Goal: Transaction & Acquisition: Obtain resource

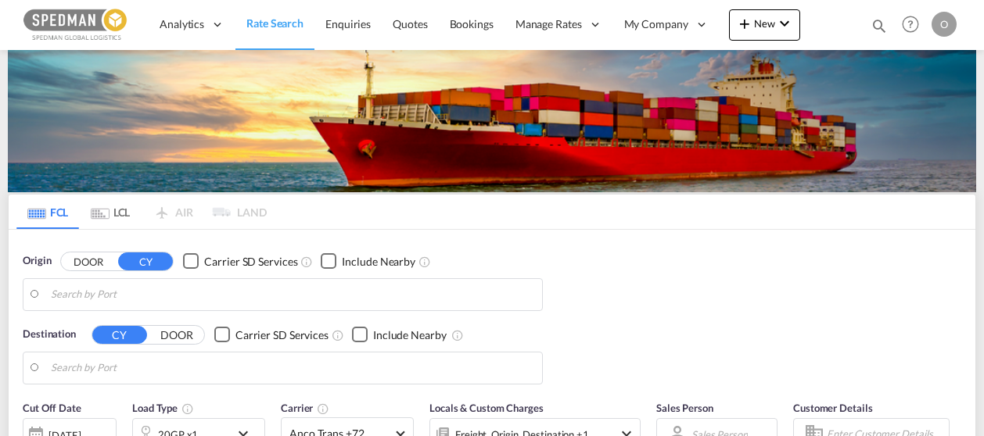
type input "[GEOGRAPHIC_DATA] ([GEOGRAPHIC_DATA]), [GEOGRAPHIC_DATA]"
type input "[GEOGRAPHIC_DATA], [GEOGRAPHIC_DATA], CAMTR"
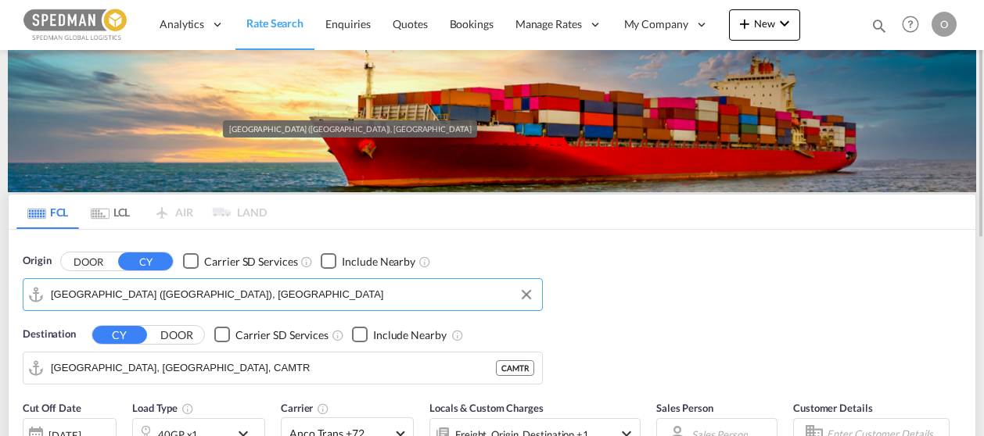
click at [205, 297] on input "[GEOGRAPHIC_DATA] ([GEOGRAPHIC_DATA]), [GEOGRAPHIC_DATA]" at bounding box center [292, 294] width 483 height 23
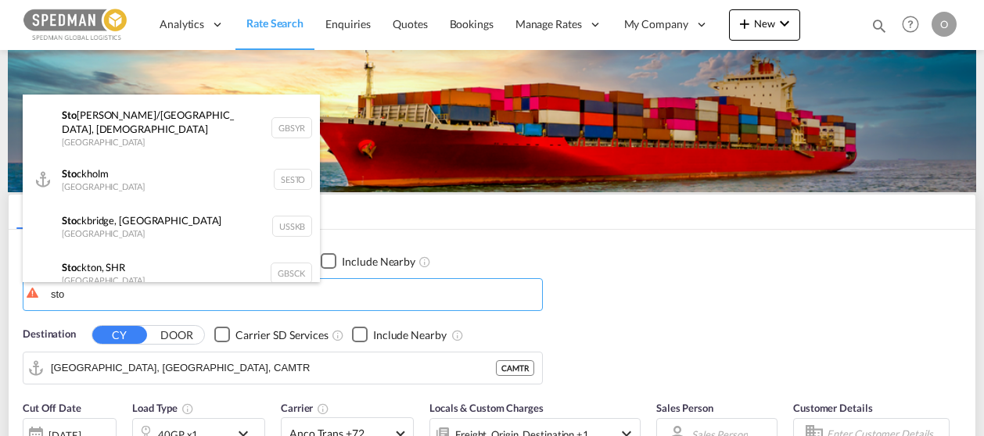
scroll to position [563, 0]
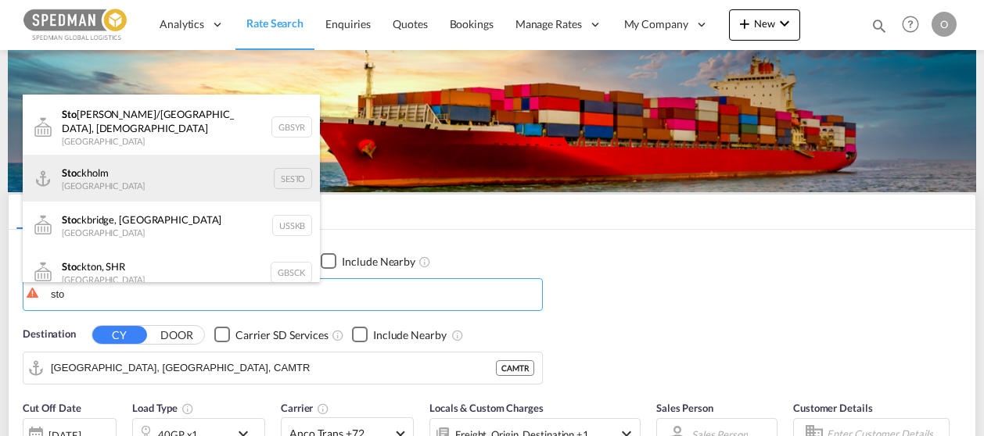
click at [147, 181] on div "Sto ckholm [GEOGRAPHIC_DATA] SESTO" at bounding box center [171, 178] width 297 height 47
type input "[GEOGRAPHIC_DATA], SESTO"
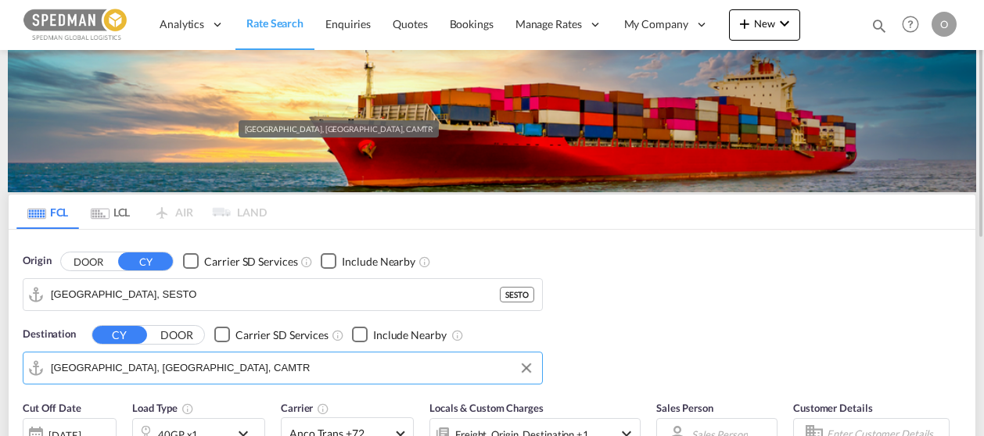
click at [171, 361] on input "[GEOGRAPHIC_DATA], [GEOGRAPHIC_DATA], CAMTR" at bounding box center [292, 368] width 483 height 23
paste input "Heraklion"
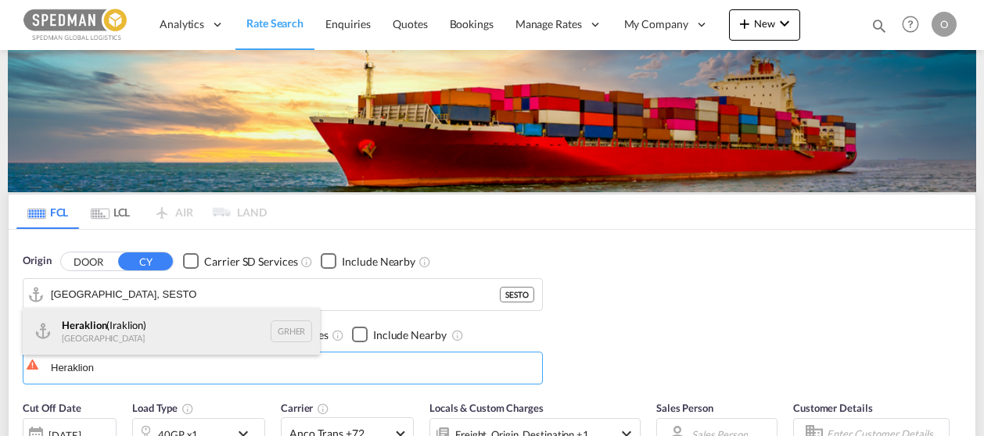
click at [156, 318] on div "Heraklion ([GEOGRAPHIC_DATA]) [GEOGRAPHIC_DATA] GRHER" at bounding box center [171, 331] width 297 height 47
type input "Heraklion ([GEOGRAPHIC_DATA]), GRHER"
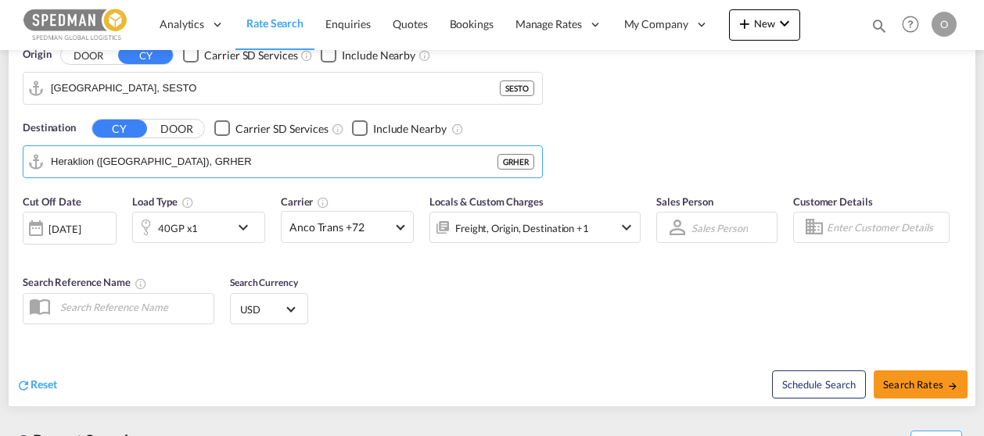
scroll to position [208, 0]
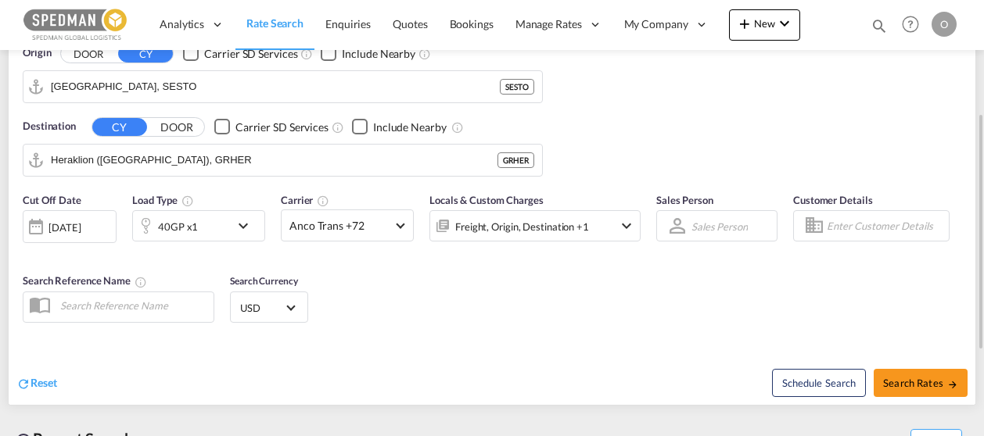
click at [225, 220] on div "40GP x1" at bounding box center [181, 225] width 97 height 31
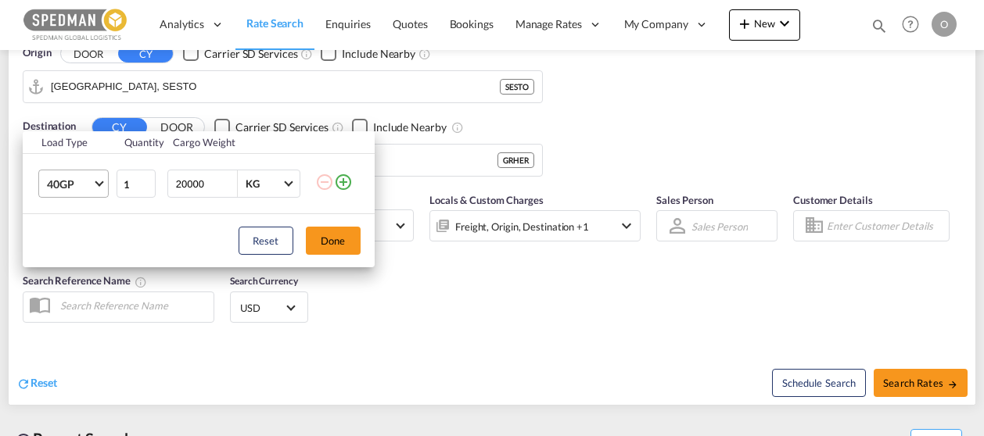
click at [92, 188] on md-select-value "40GP" at bounding box center [76, 184] width 63 height 27
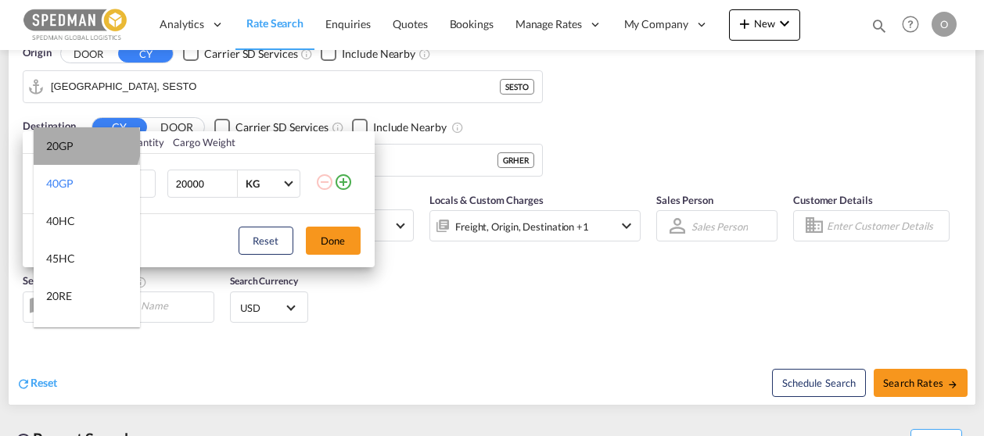
click at [85, 144] on md-option "20GP" at bounding box center [87, 146] width 106 height 38
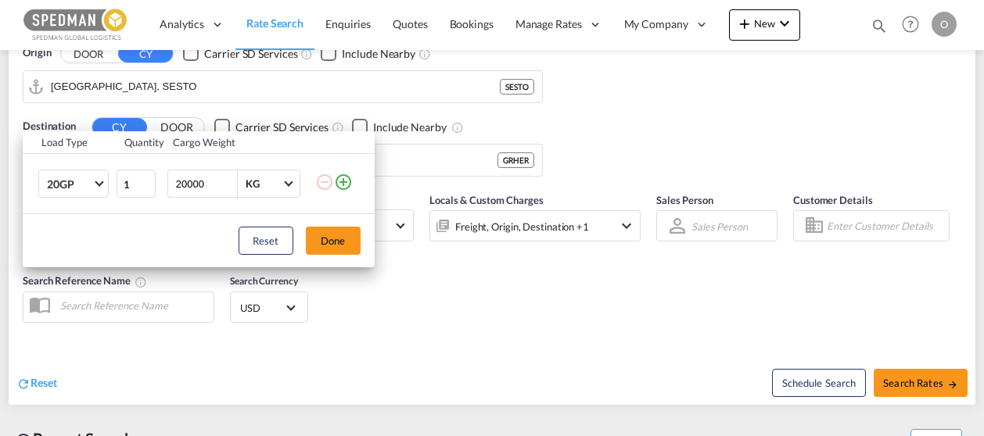
click at [330, 220] on div "Reset Done" at bounding box center [199, 240] width 352 height 53
click at [339, 235] on button "Done" at bounding box center [333, 241] width 55 height 28
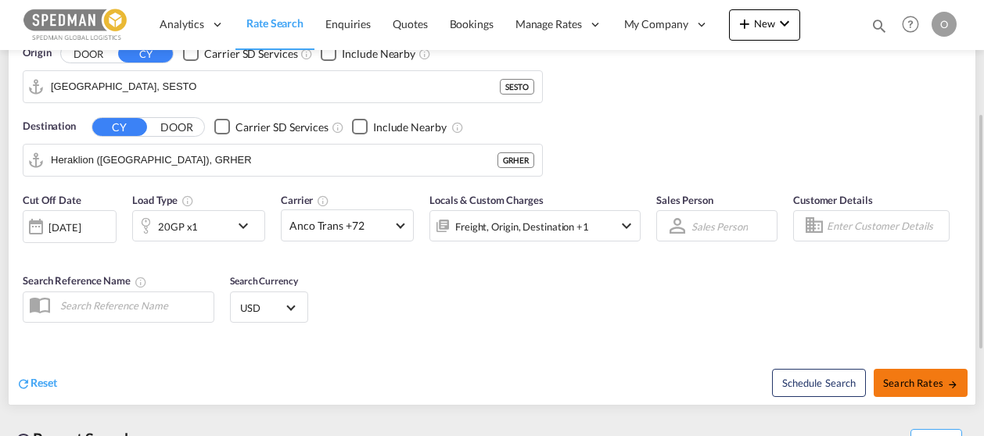
click at [913, 382] on span "Search Rates" at bounding box center [920, 383] width 75 height 13
type input "SESTO to GRHER / [DATE]"
